Goal: Task Accomplishment & Management: Complete application form

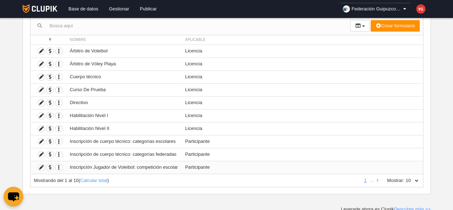
scroll to position [73, 0]
click at [378, 178] on icon at bounding box center [378, 180] width 2 height 5
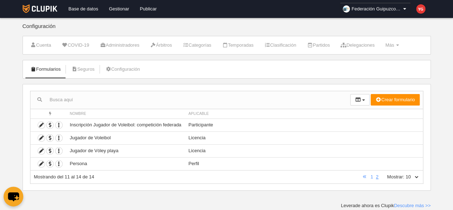
scroll to position [0, 0]
click at [41, 123] on icon at bounding box center [41, 124] width 7 height 7
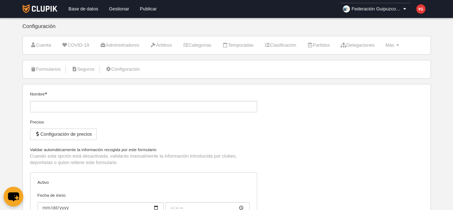
type input "Inscripción Jugador de Voleibol: competición federada"
checkbox input "true"
type input "[DATE]"
type input "00:00"
type input "[DATE]"
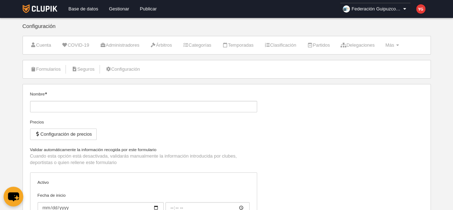
type input "00:00"
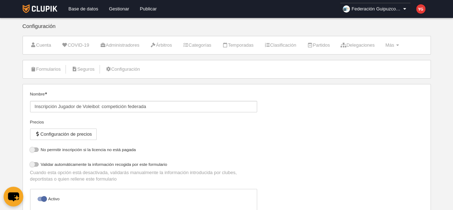
select select "selected"
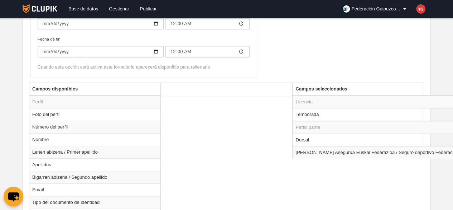
scroll to position [234, 0]
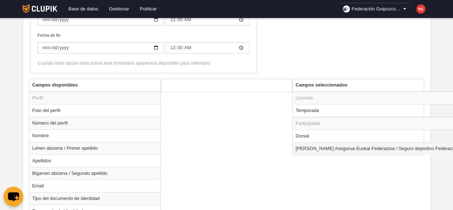
click at [334, 149] on td "[PERSON_NAME] Asegurua Euskal Federazioa / Seguro deportivo Federación Vasca" at bounding box center [384, 148] width 183 height 13
radio input "true"
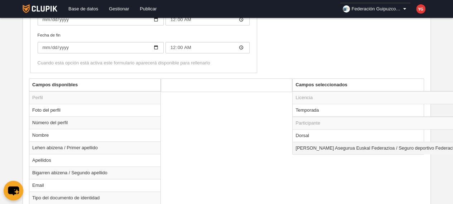
select select
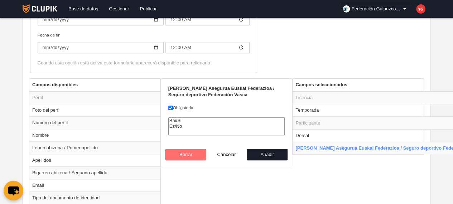
click at [191, 152] on button "Borrar" at bounding box center [185, 154] width 41 height 11
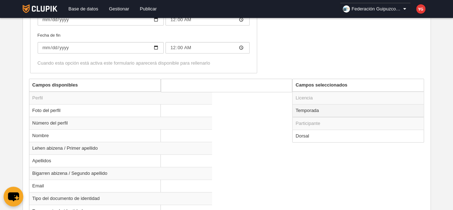
click at [323, 108] on td "Temporada" at bounding box center [358, 110] width 131 height 13
radio input "true"
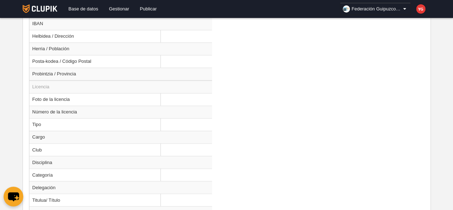
scroll to position [666, 0]
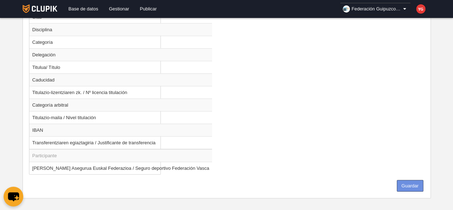
click at [418, 179] on button "Guardar" at bounding box center [410, 184] width 27 height 11
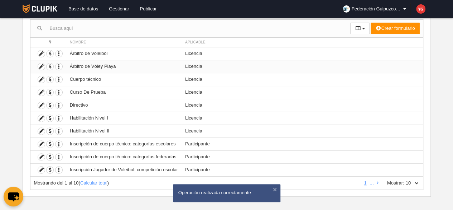
scroll to position [74, 0]
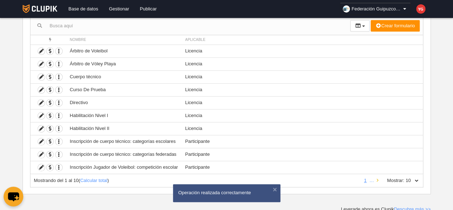
click at [376, 177] on link at bounding box center [377, 179] width 5 height 5
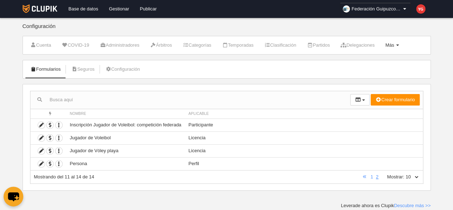
click at [394, 44] on span "Más" at bounding box center [389, 44] width 9 height 5
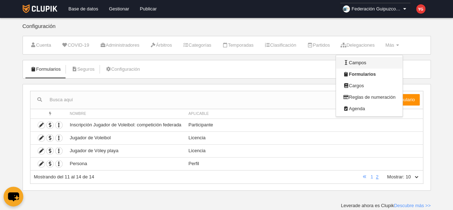
click at [368, 61] on link "Campos" at bounding box center [369, 62] width 67 height 11
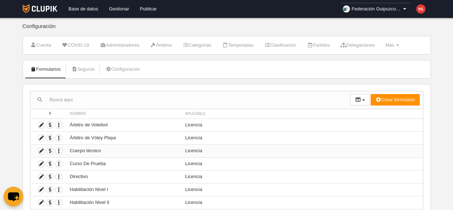
scroll to position [74, 0]
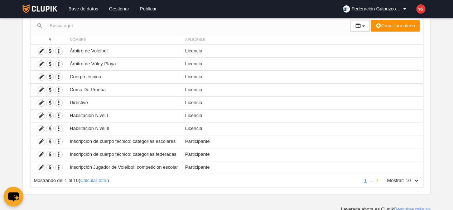
click at [377, 178] on icon at bounding box center [378, 180] width 2 height 5
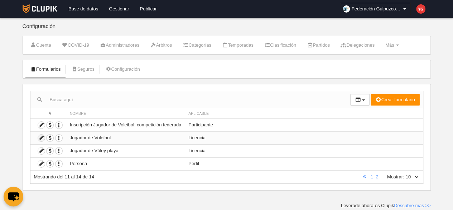
click at [42, 137] on icon at bounding box center [41, 137] width 7 height 7
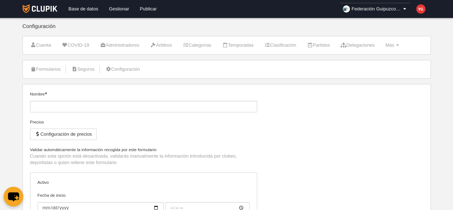
type input "Jugador de Voleibol"
checkbox input "true"
type input "[DATE]"
type input "00:00"
type input "[DATE]"
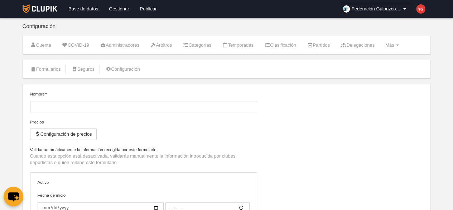
type input "00:00"
select select "selected"
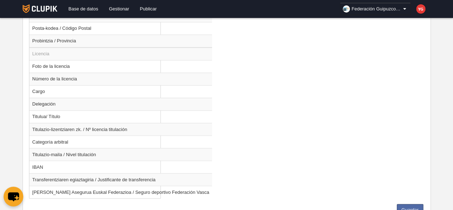
scroll to position [566, 0]
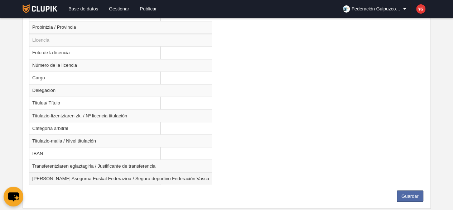
click at [153, 174] on td "[PERSON_NAME] Asegurua Euskal Federazioa / Seguro deportivo Federación Vasca" at bounding box center [120, 178] width 183 height 13
radio input "true"
select select
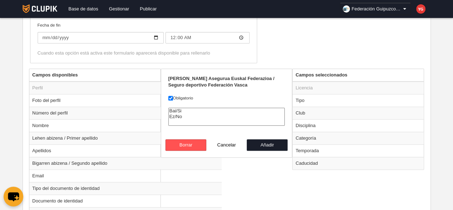
scroll to position [229, 0]
click at [272, 142] on button "Añadir" at bounding box center [267, 144] width 41 height 11
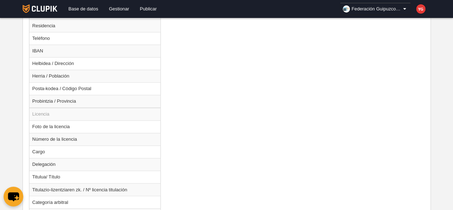
scroll to position [564, 0]
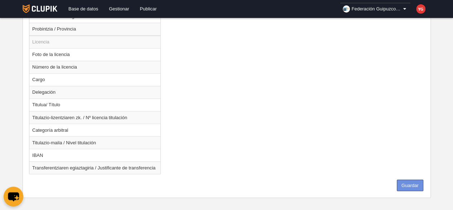
click at [411, 179] on button "Guardar" at bounding box center [410, 184] width 27 height 11
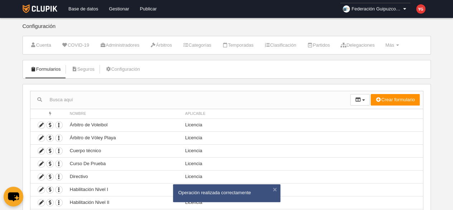
click at [411, 177] on td "Licencia" at bounding box center [302, 176] width 241 height 13
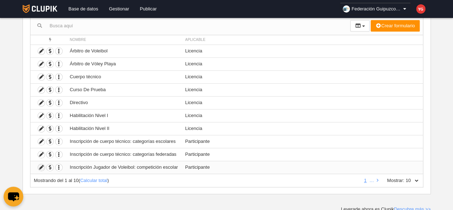
click at [42, 164] on icon at bounding box center [41, 167] width 7 height 7
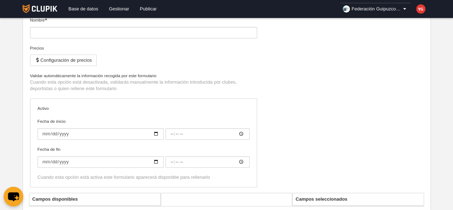
type input "Inscripción Jugador de Voleibol: competición escolar"
type input "[DATE]"
type input "00:00"
type input "[DATE]"
type input "00:00"
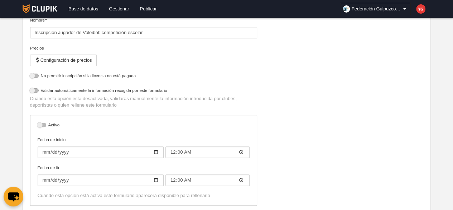
select select "selected"
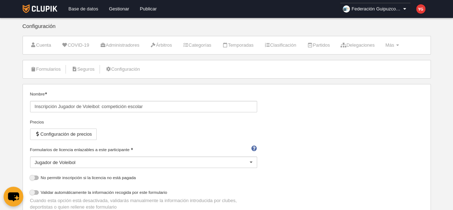
click at [85, 9] on link "Base de datos" at bounding box center [83, 9] width 40 height 18
